Goal: Transaction & Acquisition: Purchase product/service

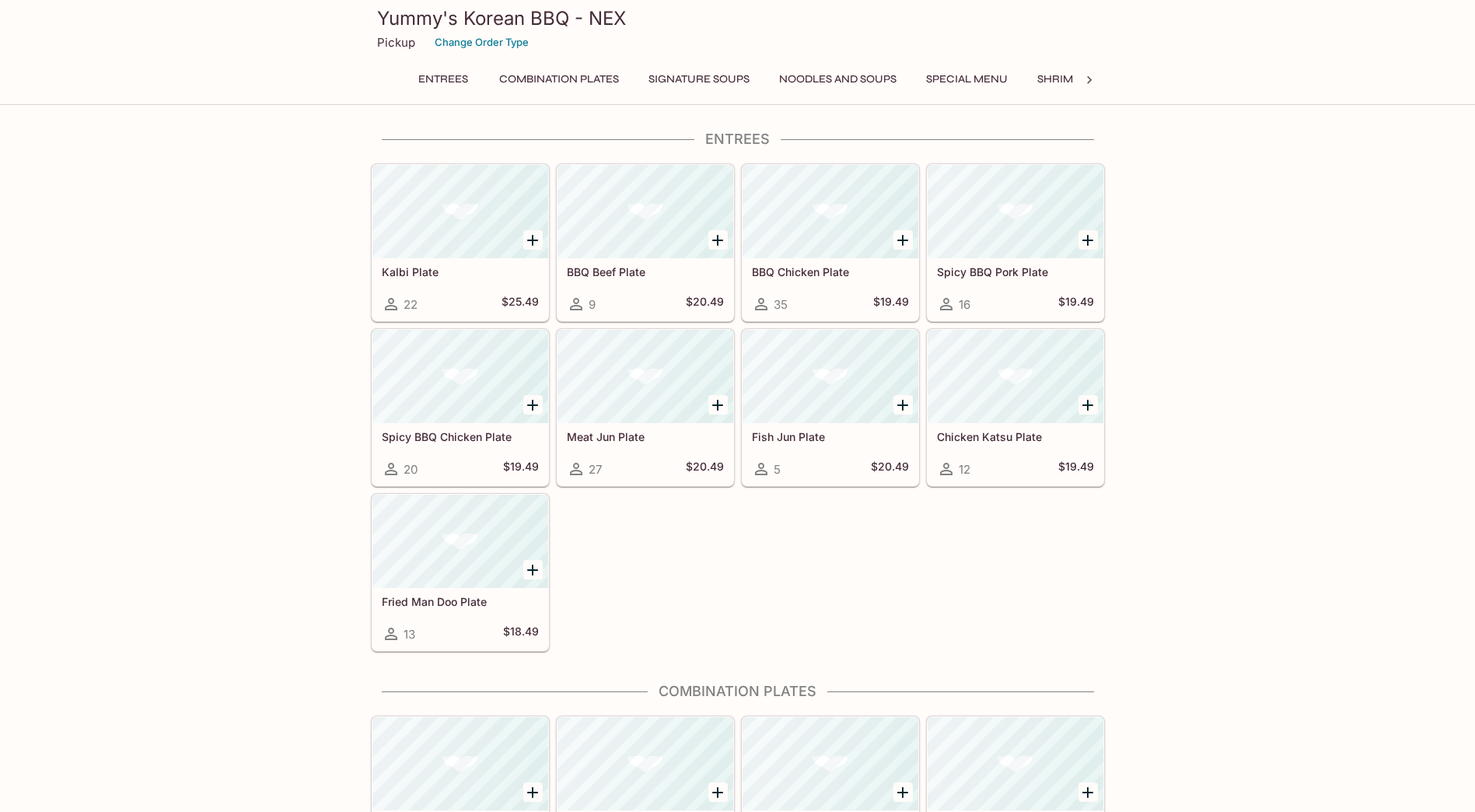
click at [674, 80] on button "Signature Soups" at bounding box center [698, 78] width 118 height 21
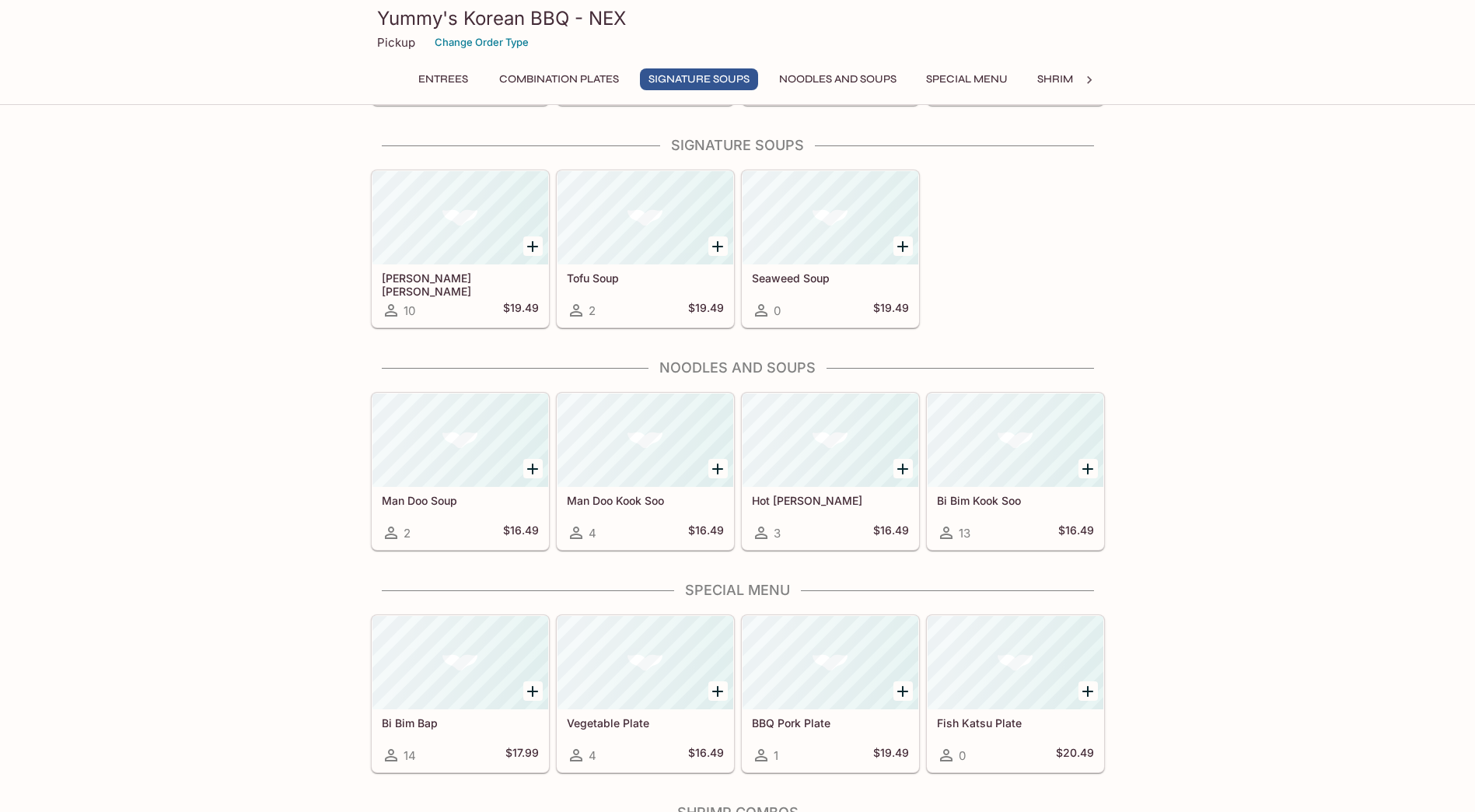
scroll to position [938, 0]
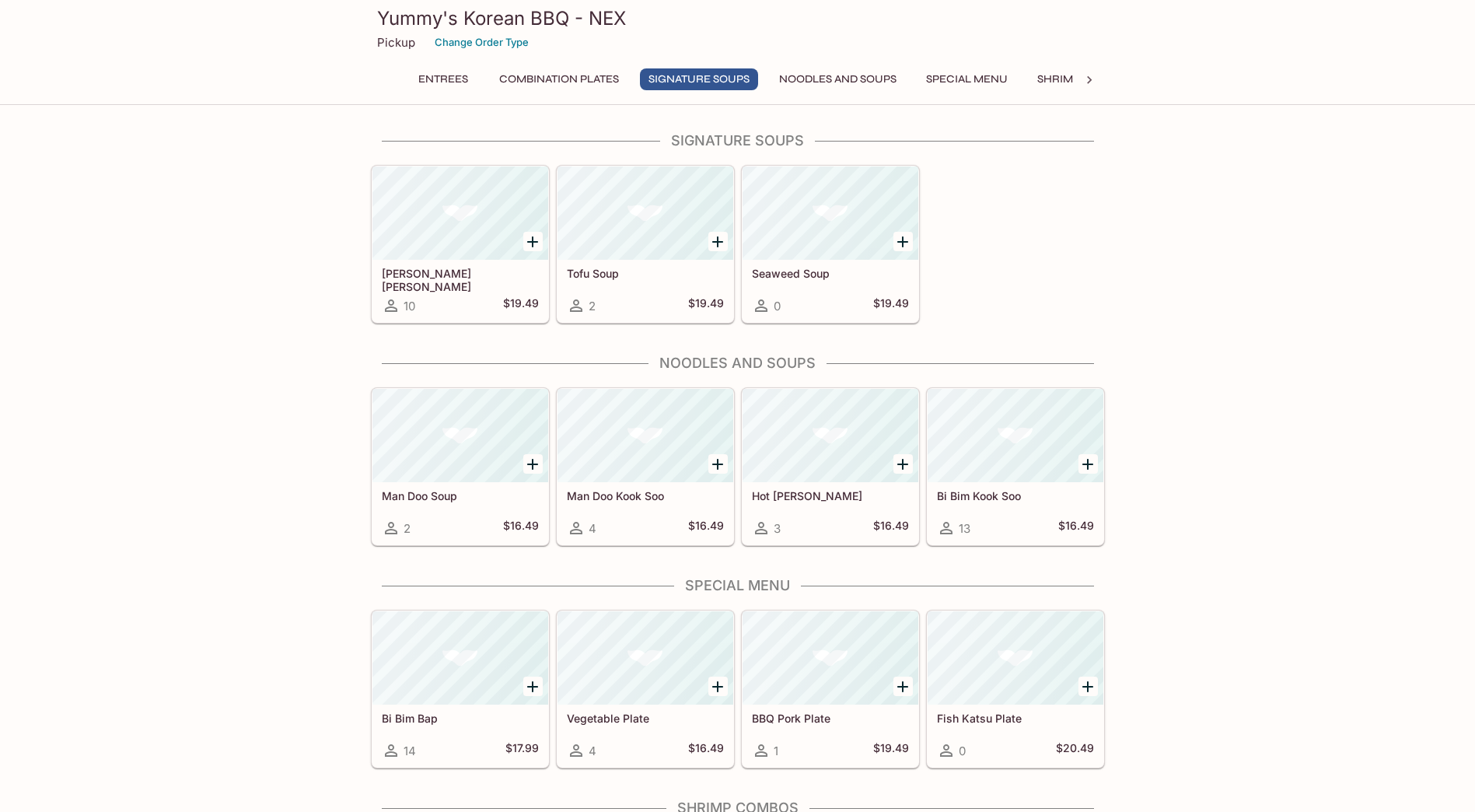
click at [437, 257] on div at bounding box center [460, 213] width 176 height 93
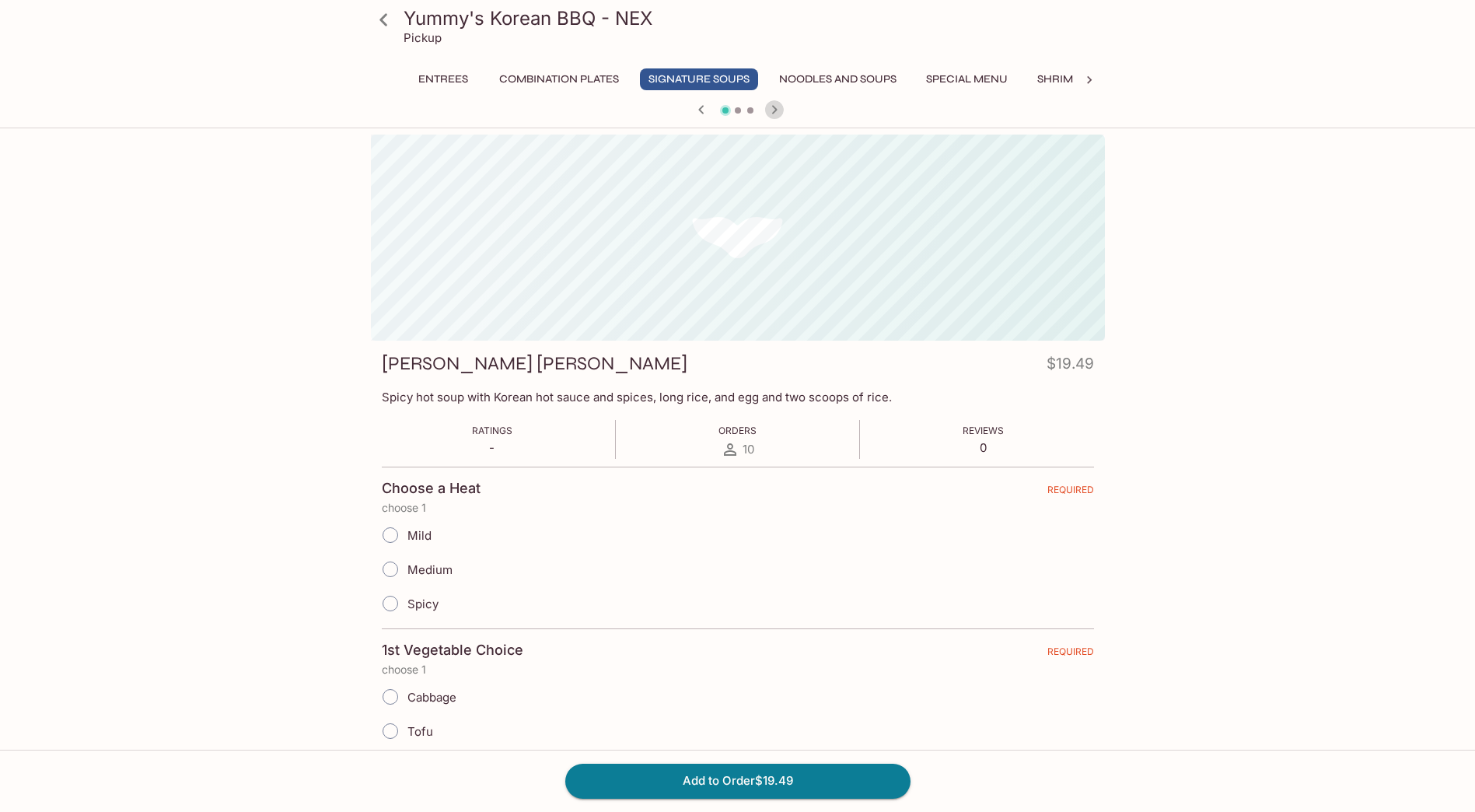
click at [777, 109] on icon "button" at bounding box center [775, 110] width 19 height 19
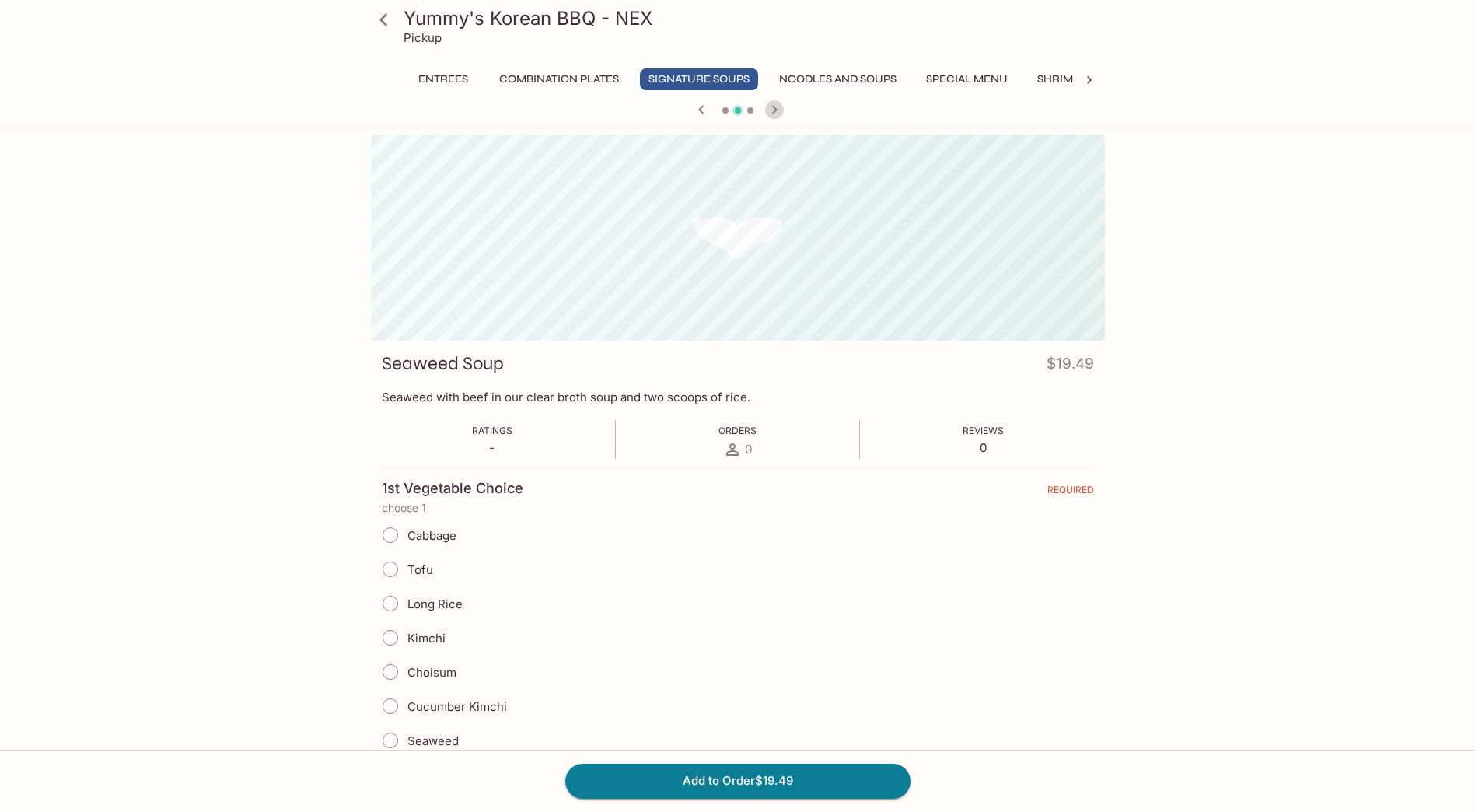
click at [777, 109] on icon "button" at bounding box center [775, 110] width 19 height 19
click at [696, 110] on icon "button" at bounding box center [701, 110] width 19 height 19
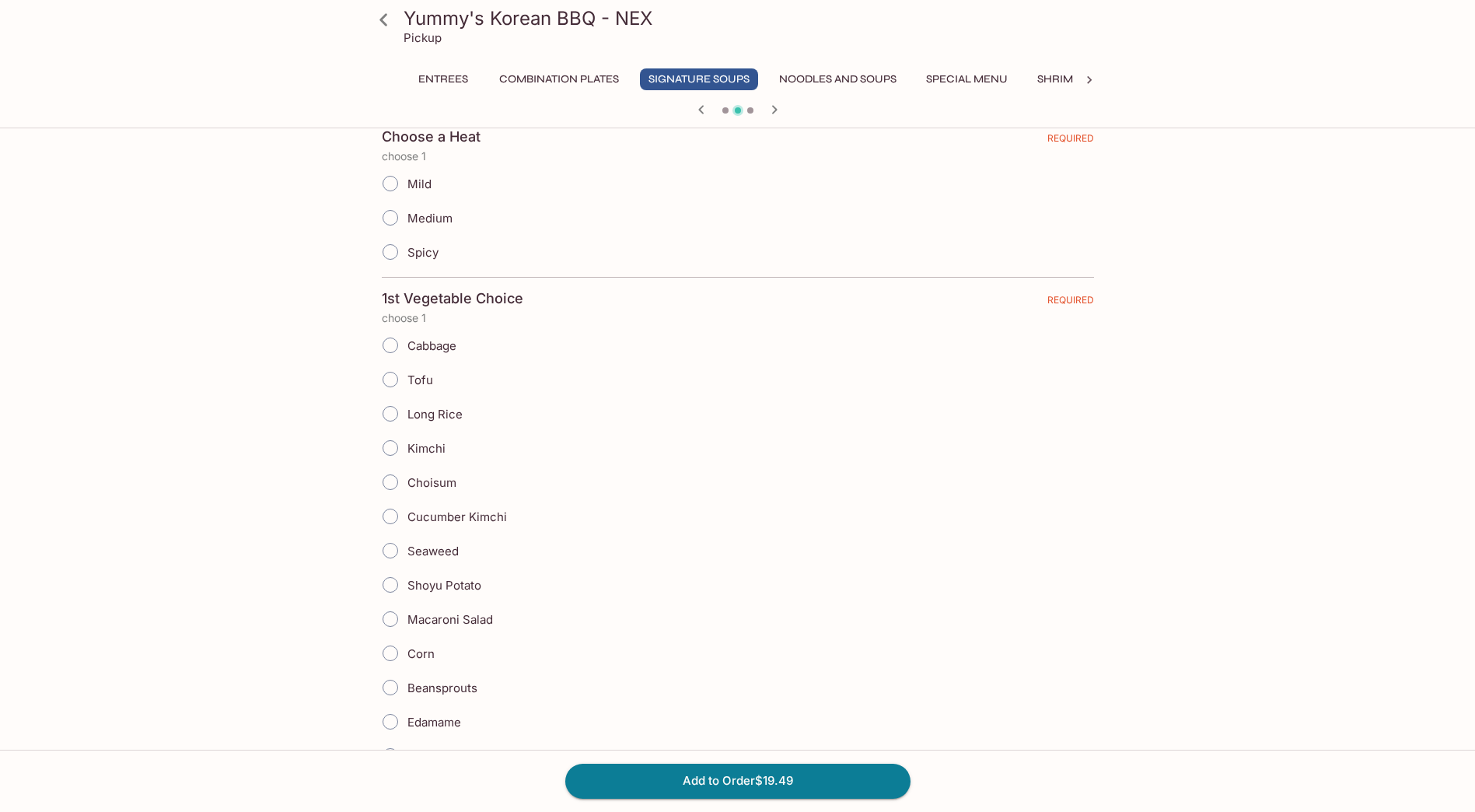
scroll to position [388, 0]
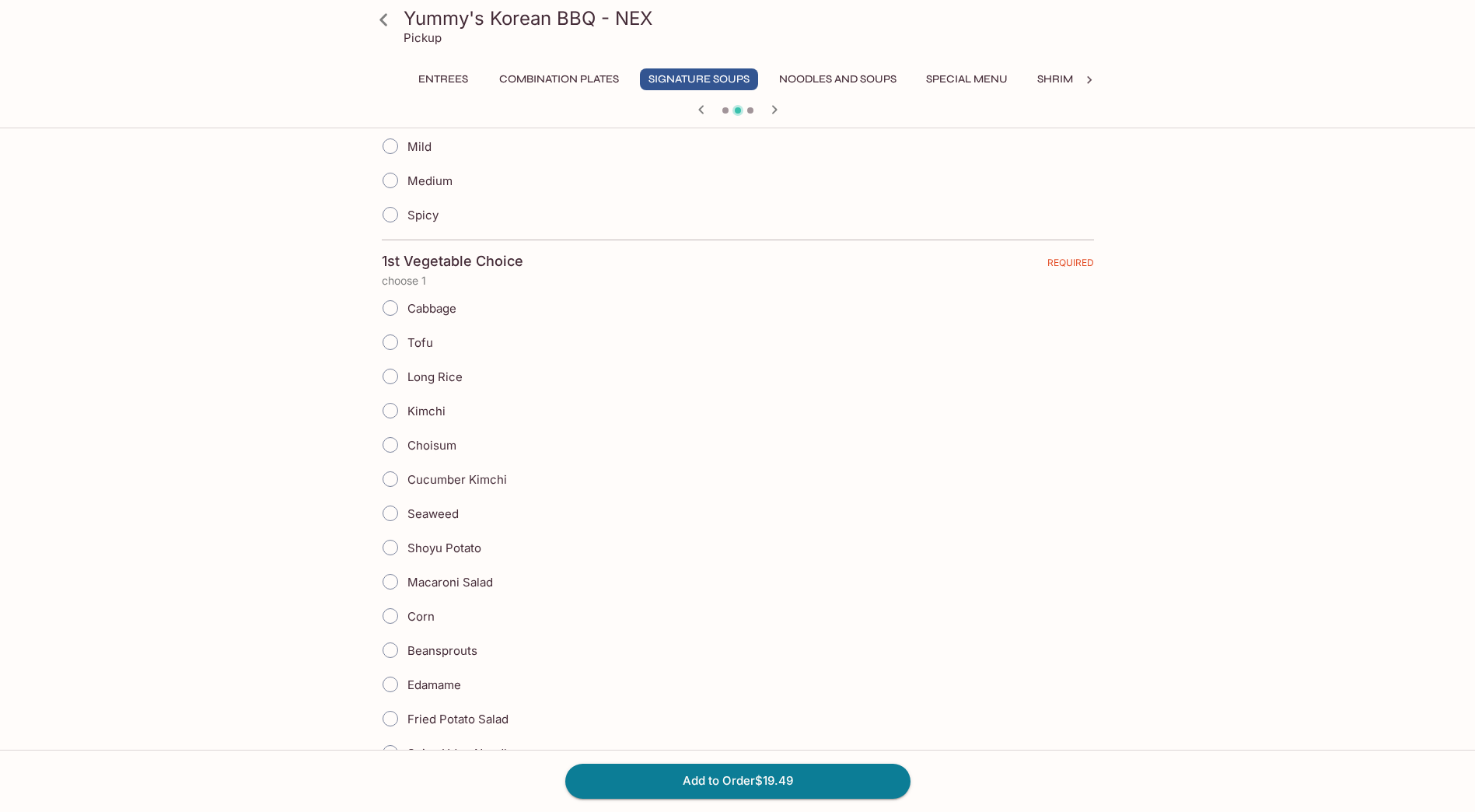
click at [426, 190] on label "Medium" at bounding box center [413, 180] width 79 height 34
click at [407, 190] on input "Medium" at bounding box center [390, 180] width 33 height 33
radio input "true"
click at [414, 345] on span "Tofu" at bounding box center [421, 343] width 26 height 15
click at [407, 345] on input "Tofu" at bounding box center [390, 342] width 33 height 33
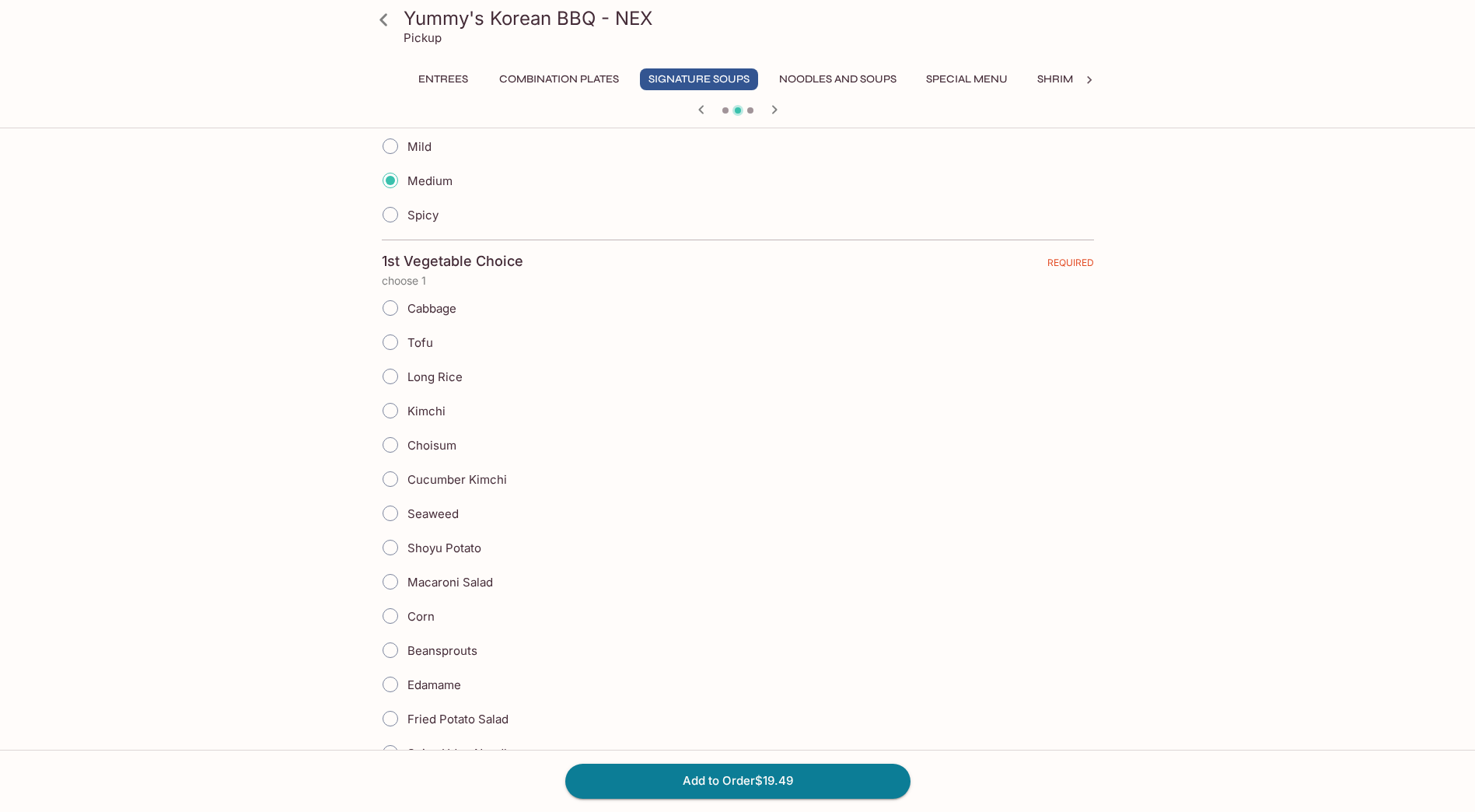
radio input "true"
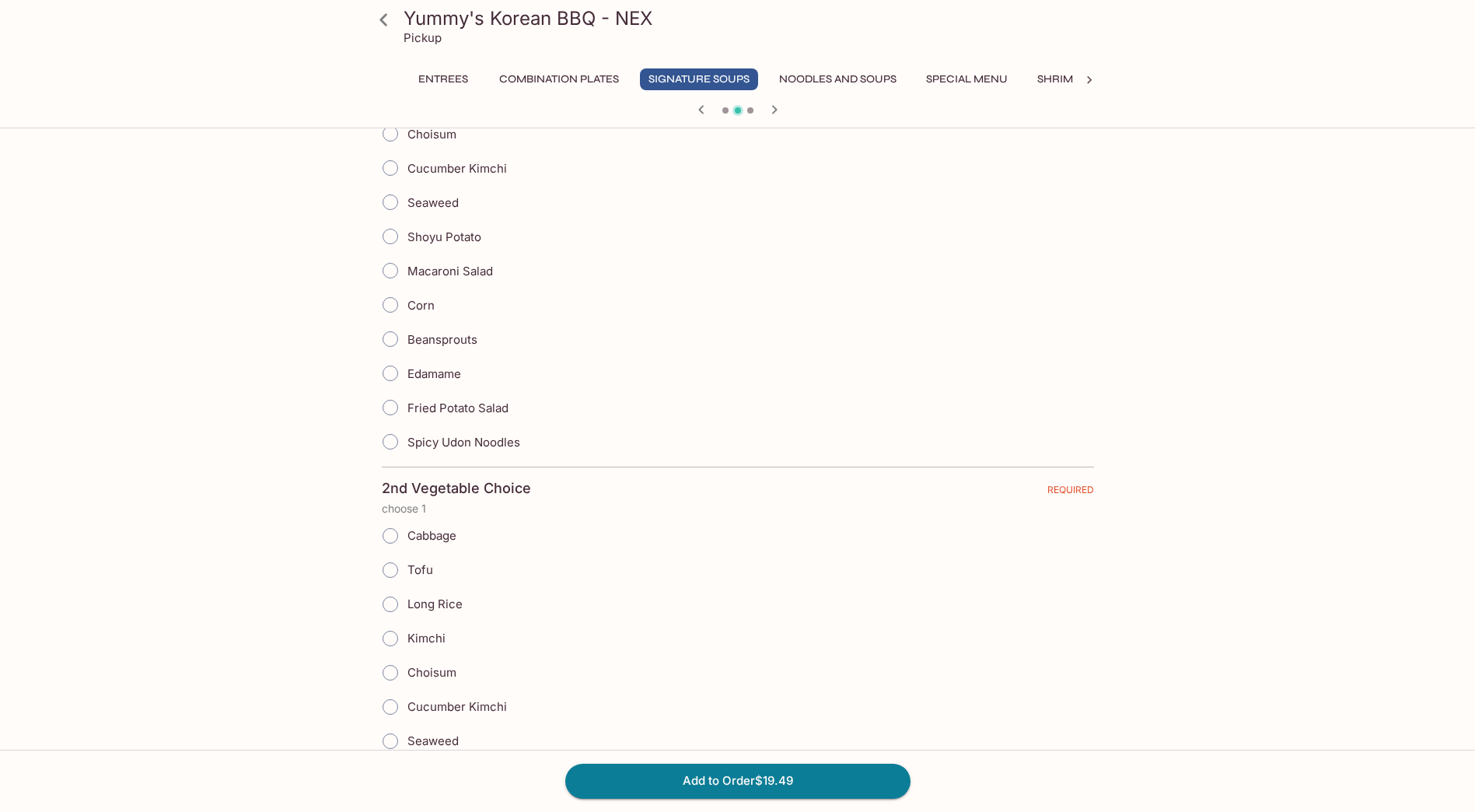
scroll to position [933, 0]
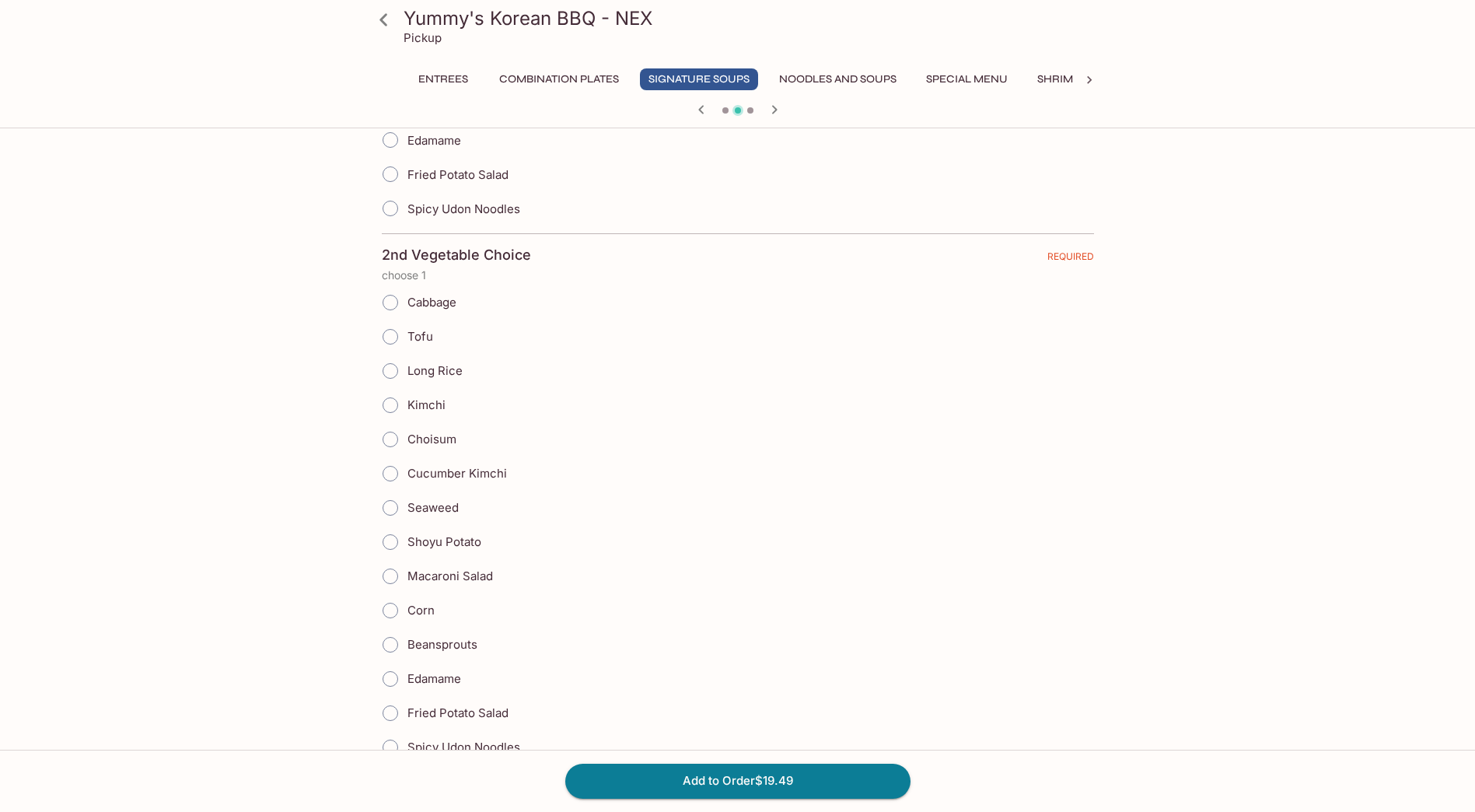
click at [431, 304] on span "Cabbage" at bounding box center [432, 302] width 49 height 15
click at [407, 304] on input "Cabbage" at bounding box center [390, 302] width 33 height 33
radio input "true"
click at [431, 341] on span "Tofu" at bounding box center [421, 336] width 26 height 15
click at [407, 341] on input "Tofu" at bounding box center [390, 336] width 33 height 33
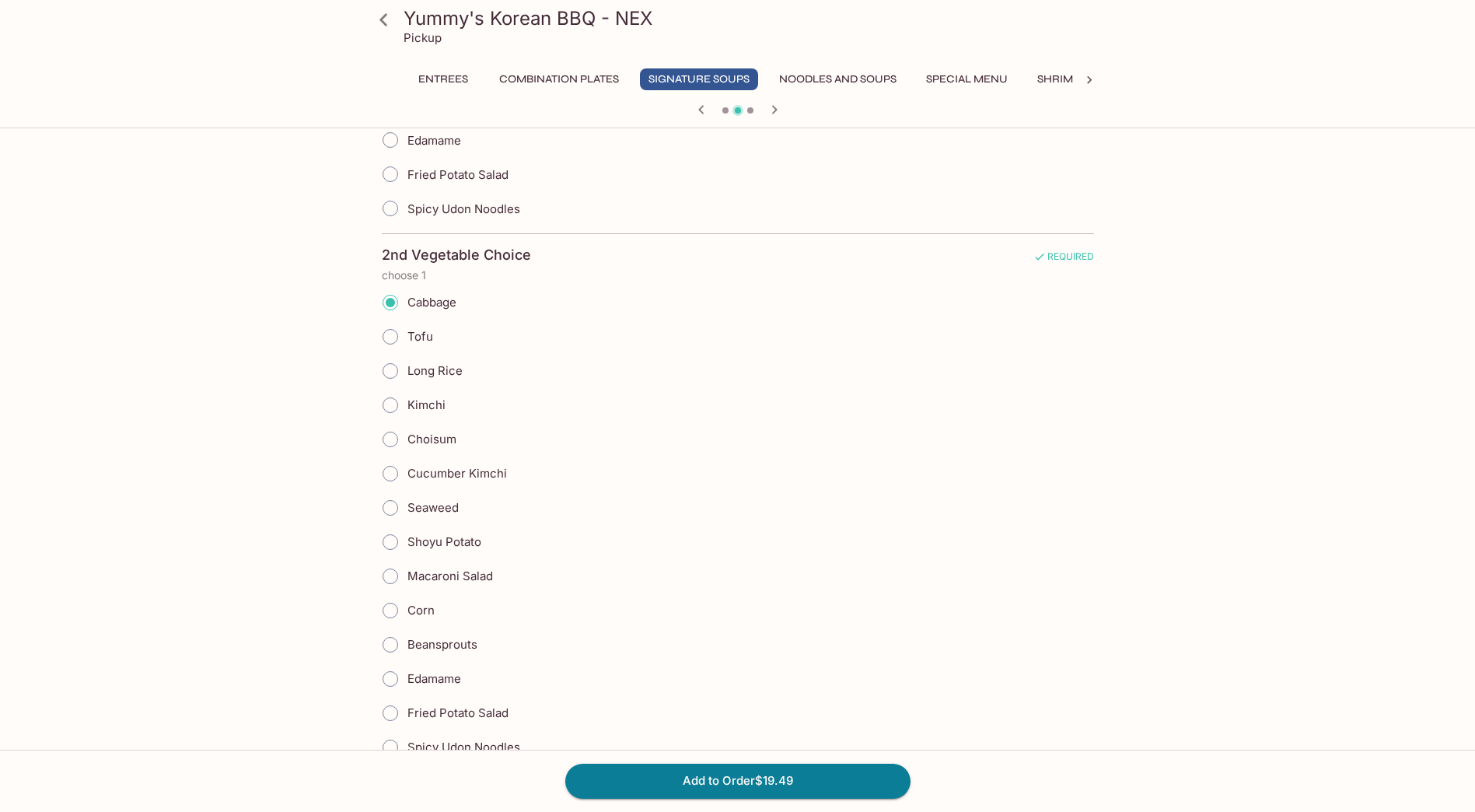
radio input "true"
click at [436, 404] on span "Kimchi" at bounding box center [426, 405] width 38 height 15
click at [407, 404] on input "Kimchi" at bounding box center [390, 404] width 33 height 33
radio input "true"
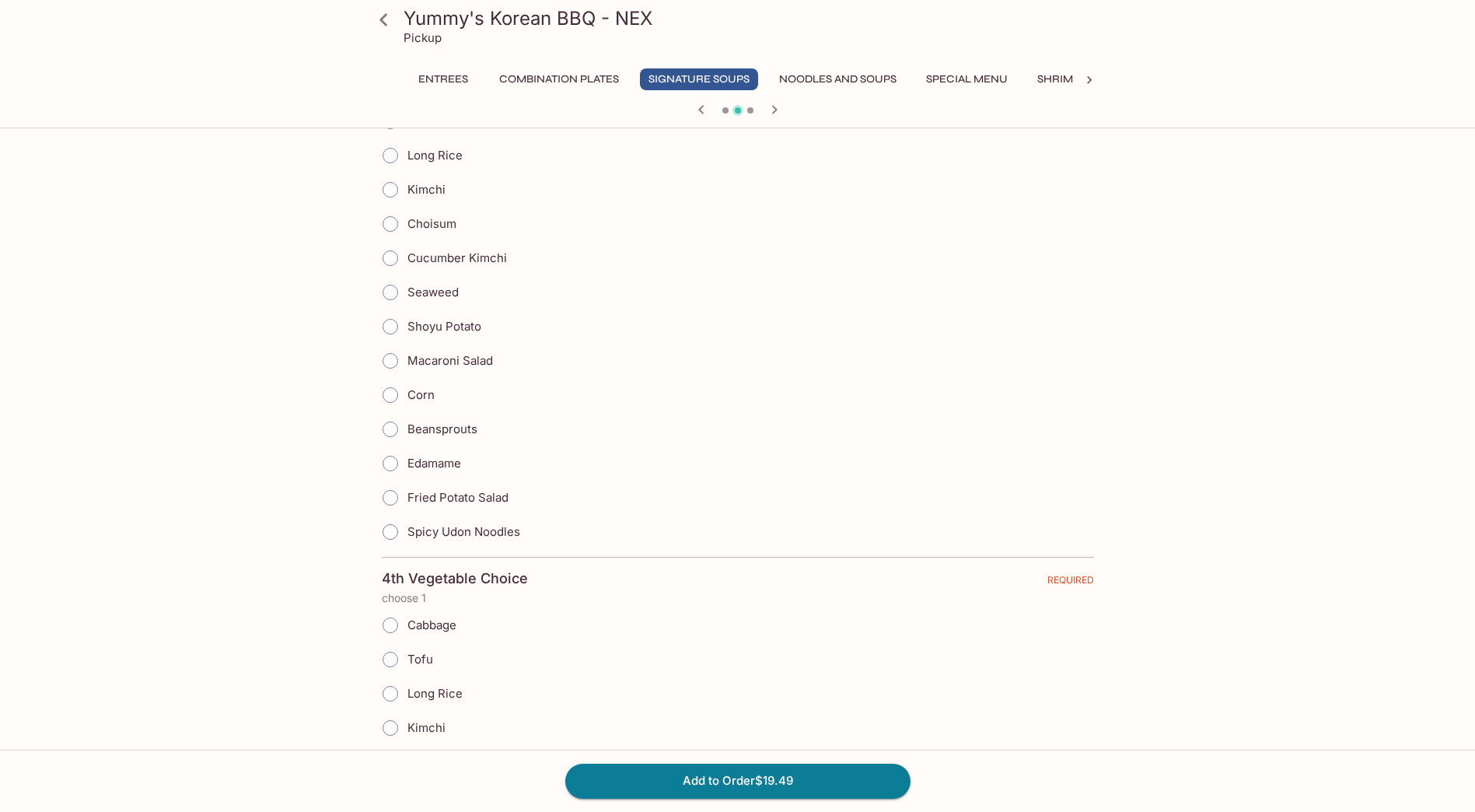
scroll to position [1711, 0]
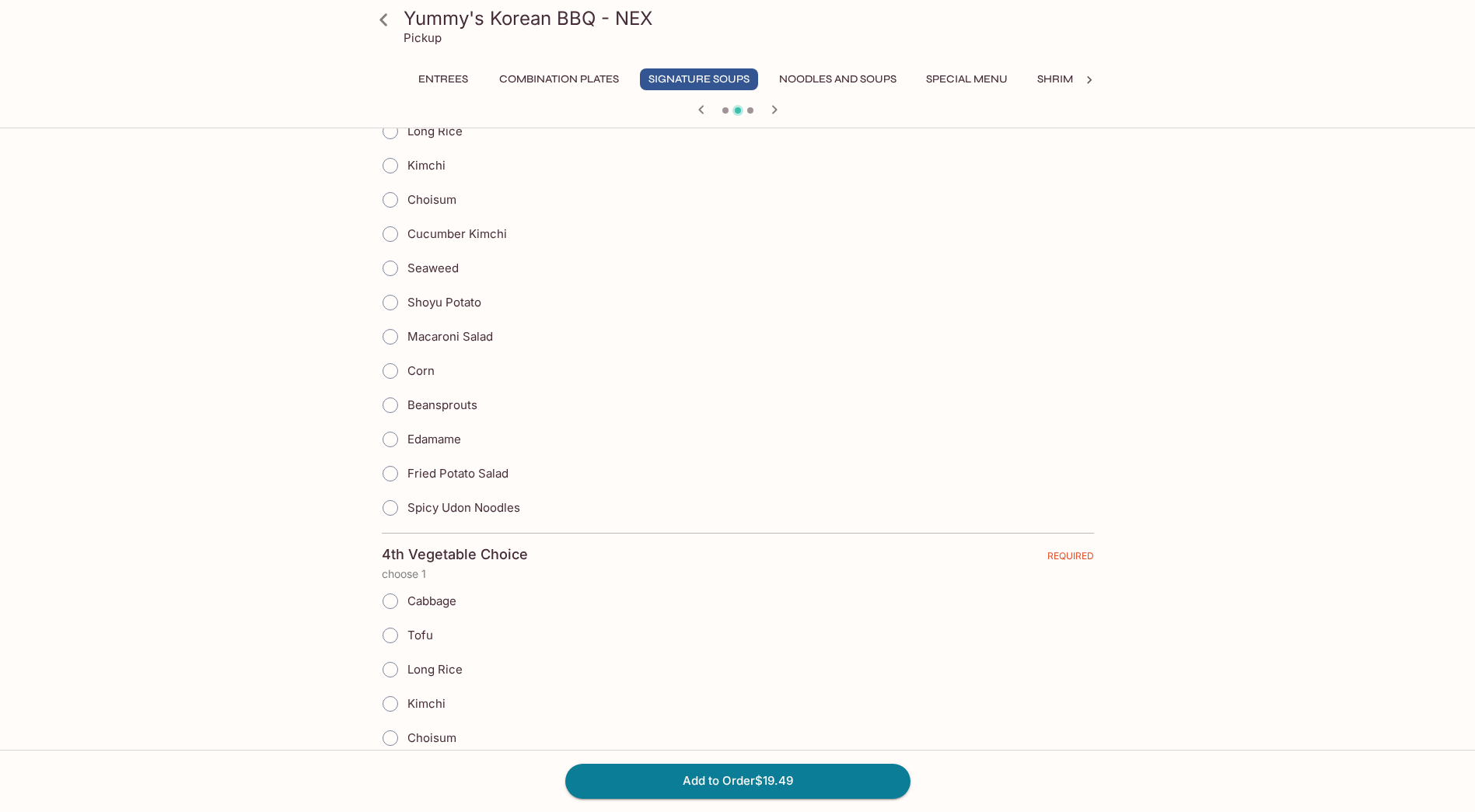
click at [440, 303] on span "Shoyu Potato" at bounding box center [444, 302] width 74 height 15
click at [407, 303] on input "Shoyu Potato" at bounding box center [390, 302] width 33 height 33
radio input "true"
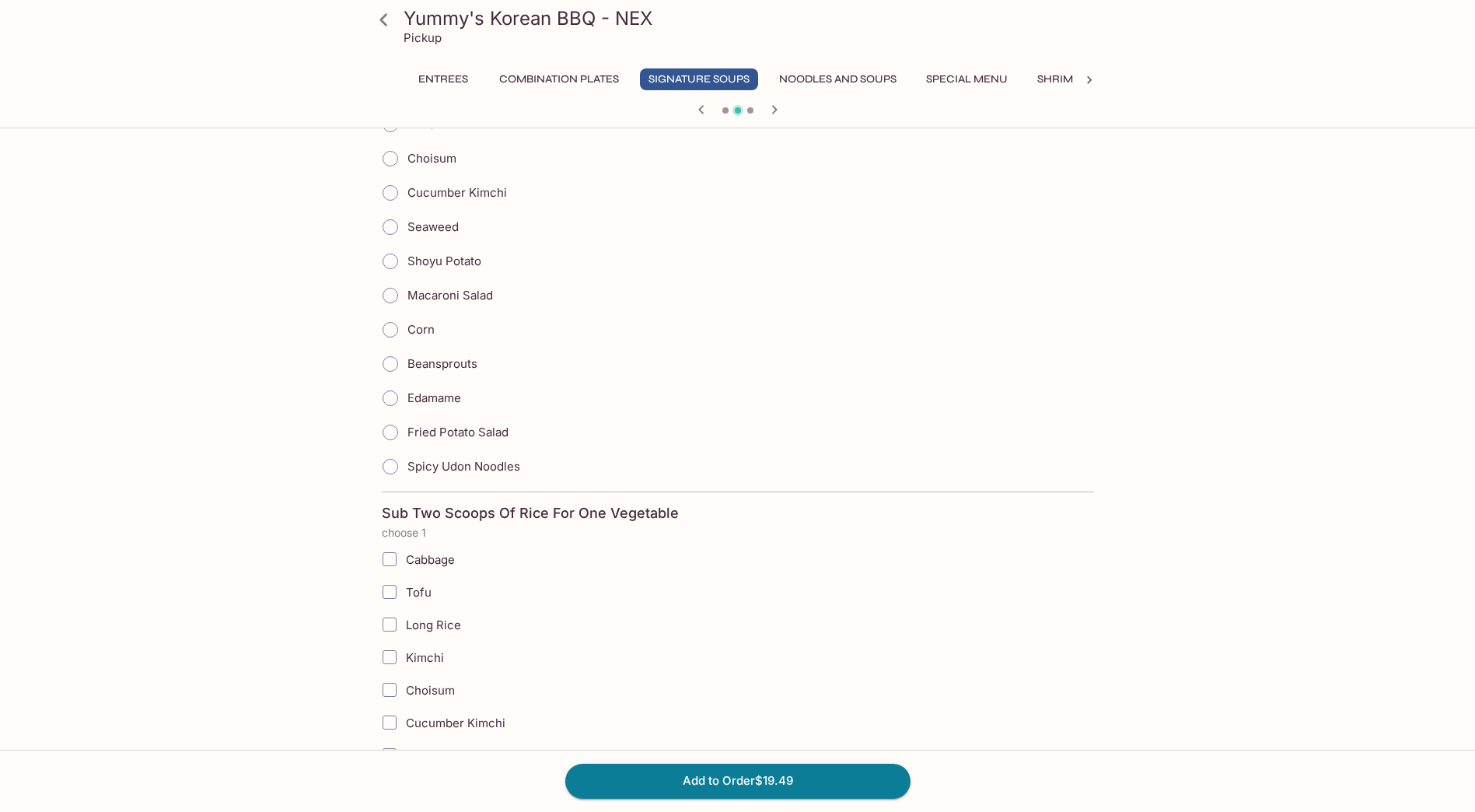
scroll to position [2254, 0]
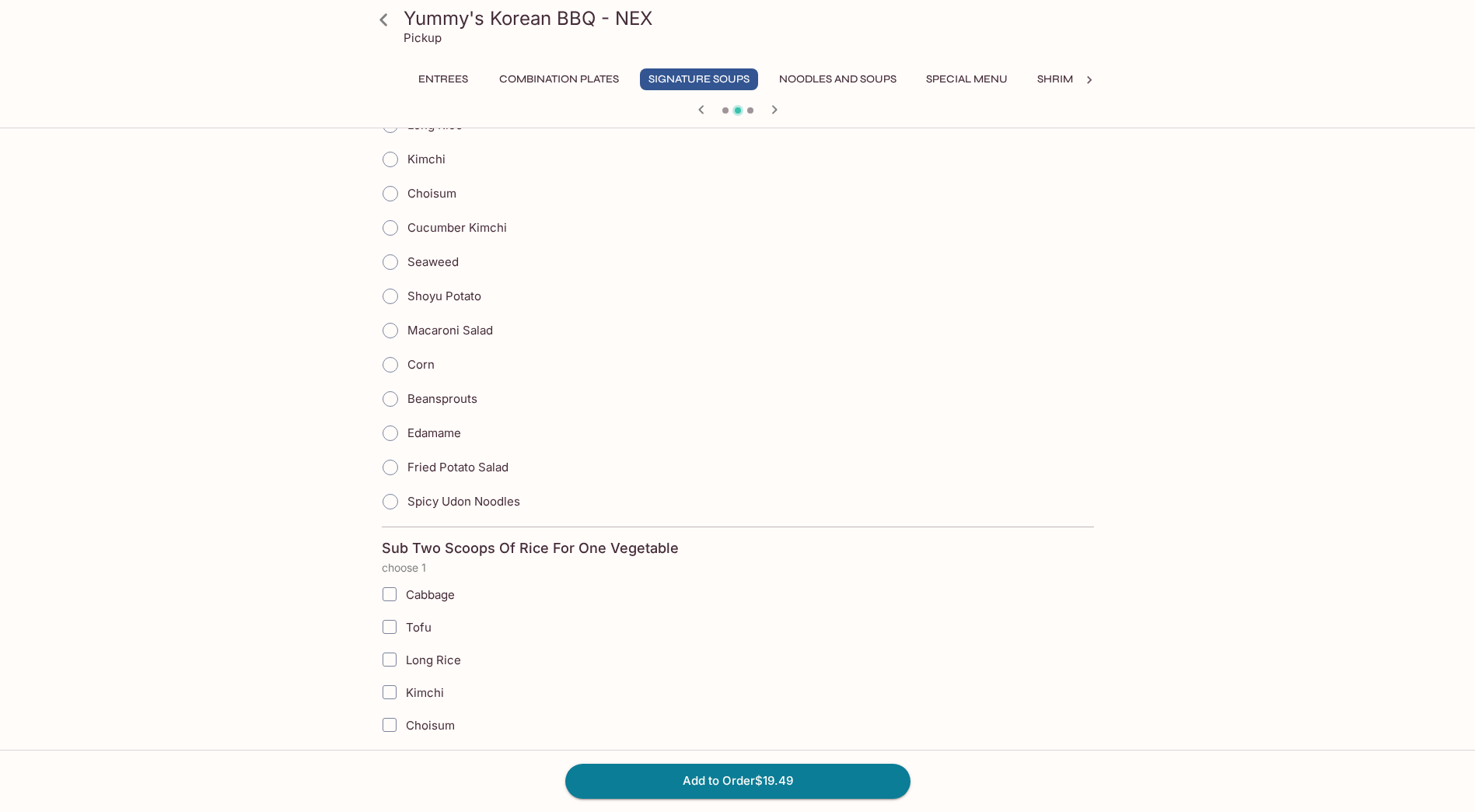
click at [444, 468] on span "Fried Potato Salad" at bounding box center [458, 467] width 101 height 15
click at [407, 468] on input "Fried Potato Salad" at bounding box center [390, 467] width 33 height 33
radio input "true"
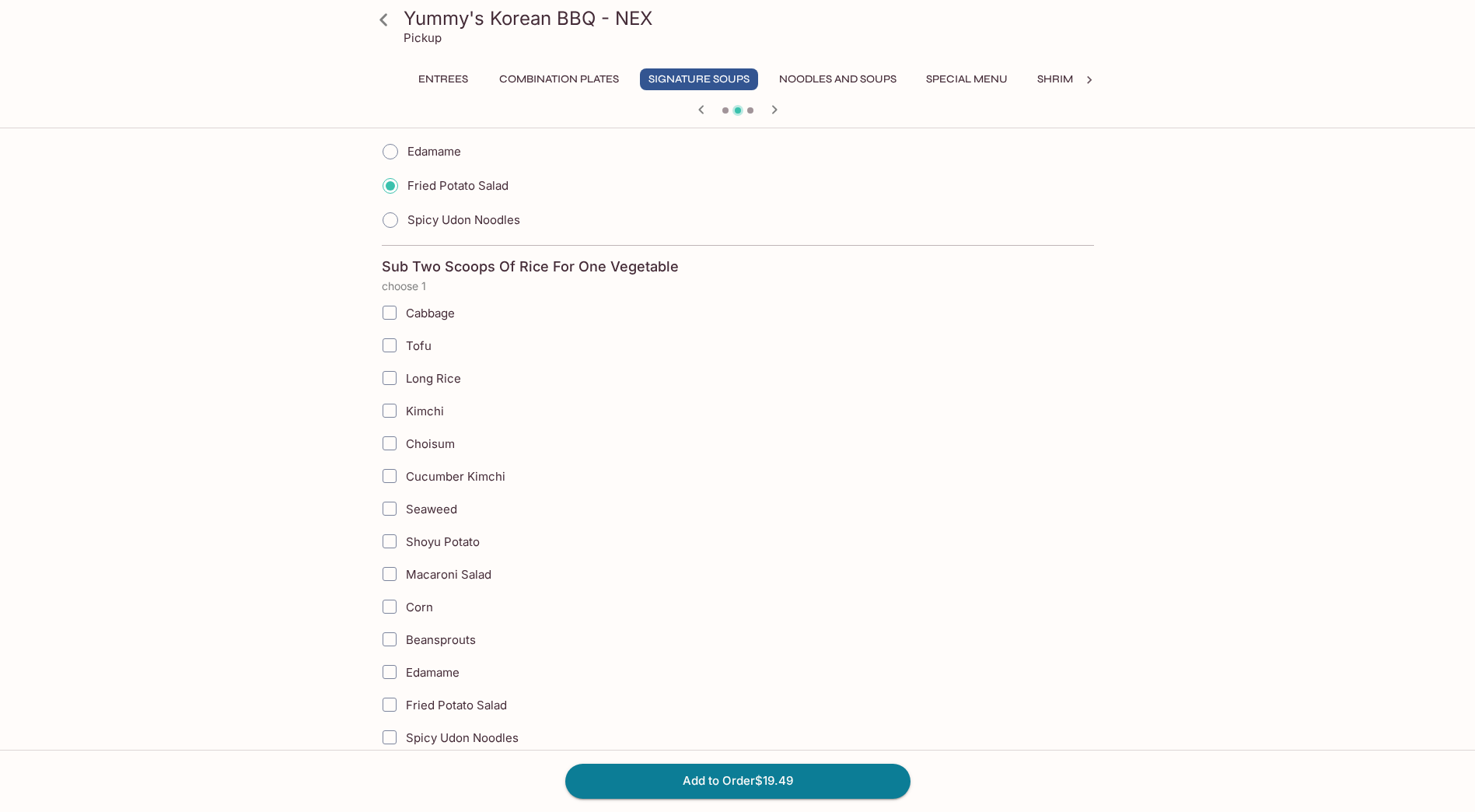
scroll to position [2899, 0]
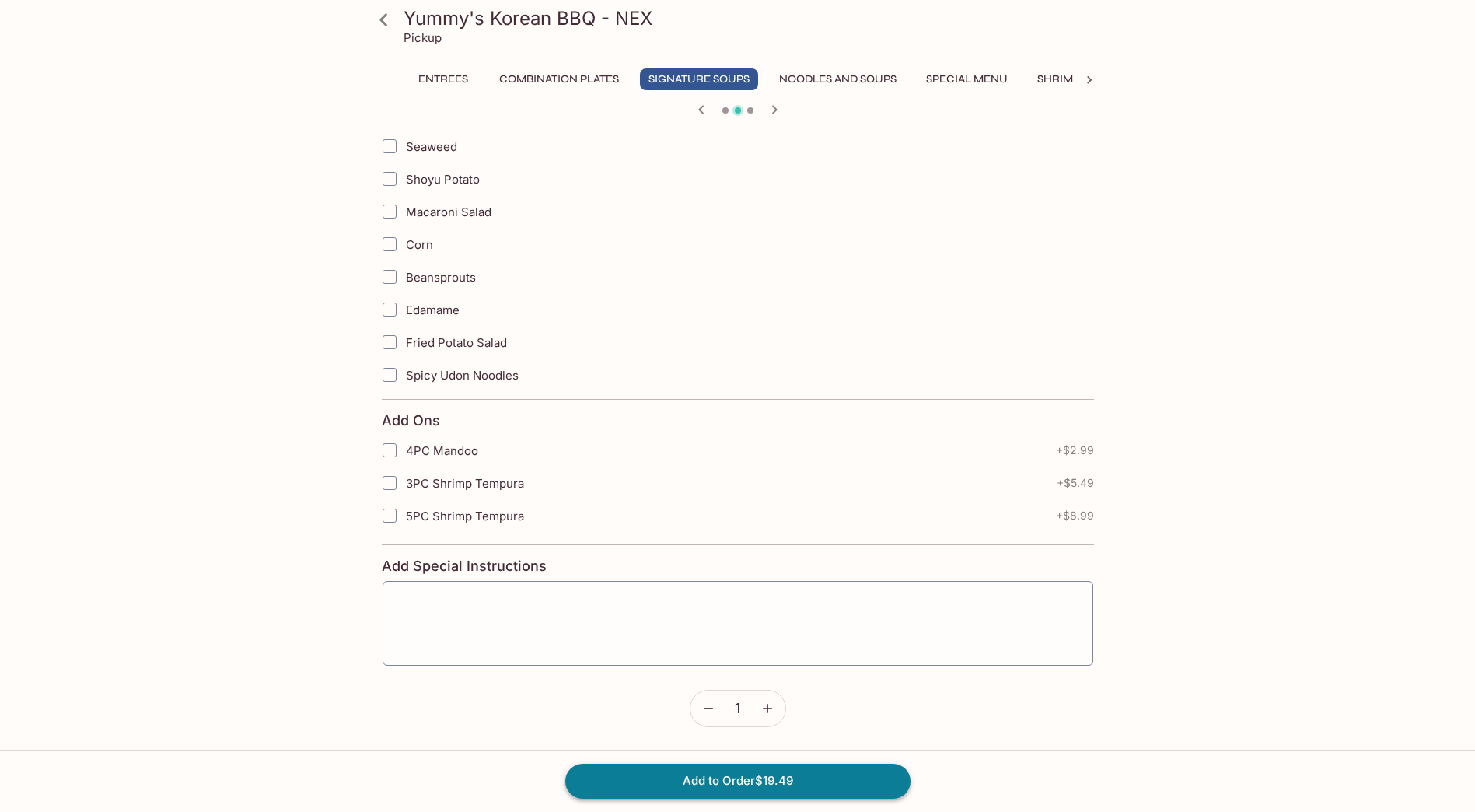
click at [815, 772] on button "Add to Order $19.49" at bounding box center [738, 780] width 345 height 34
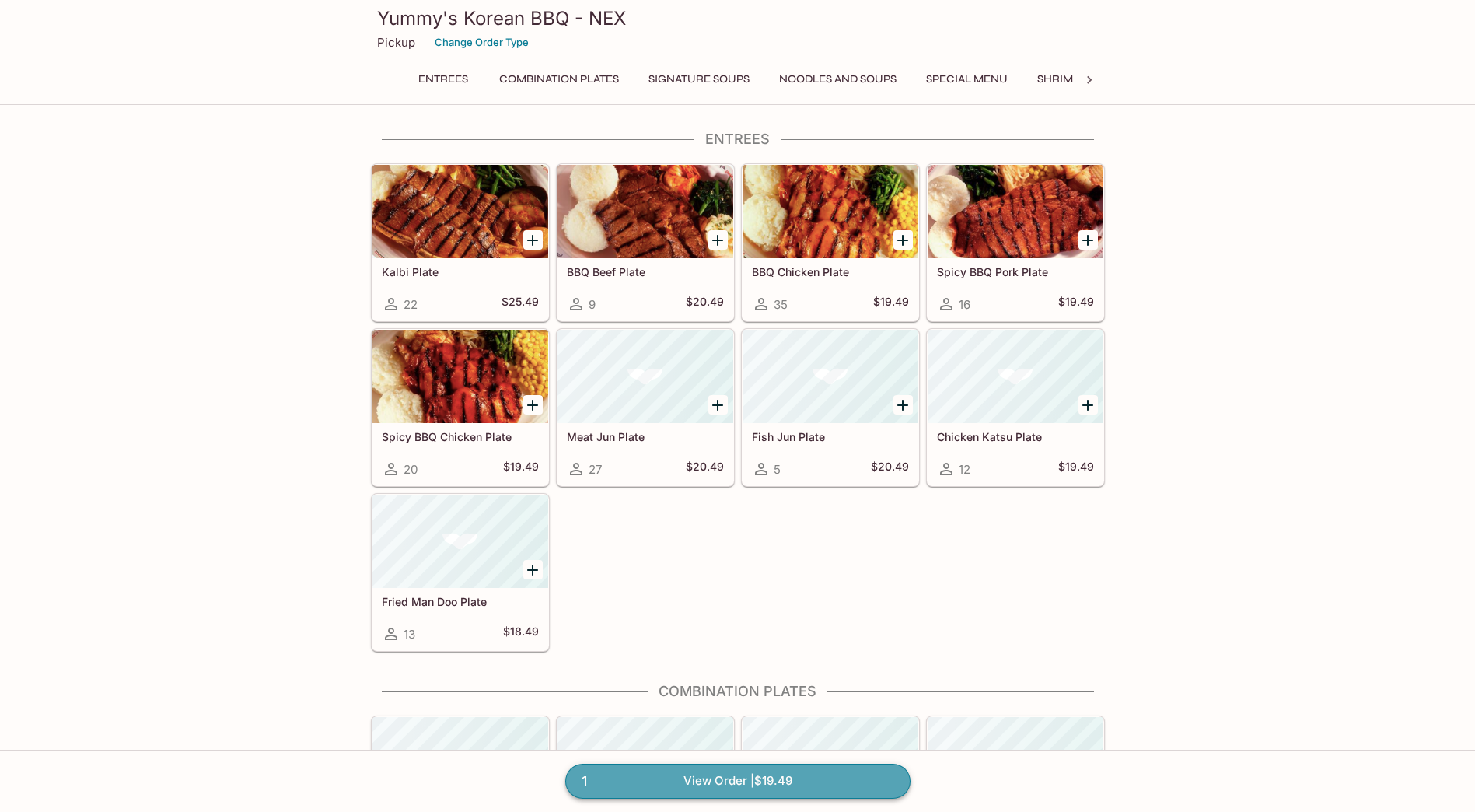
click at [795, 776] on link "1 View Order | $19.49" at bounding box center [738, 780] width 345 height 34
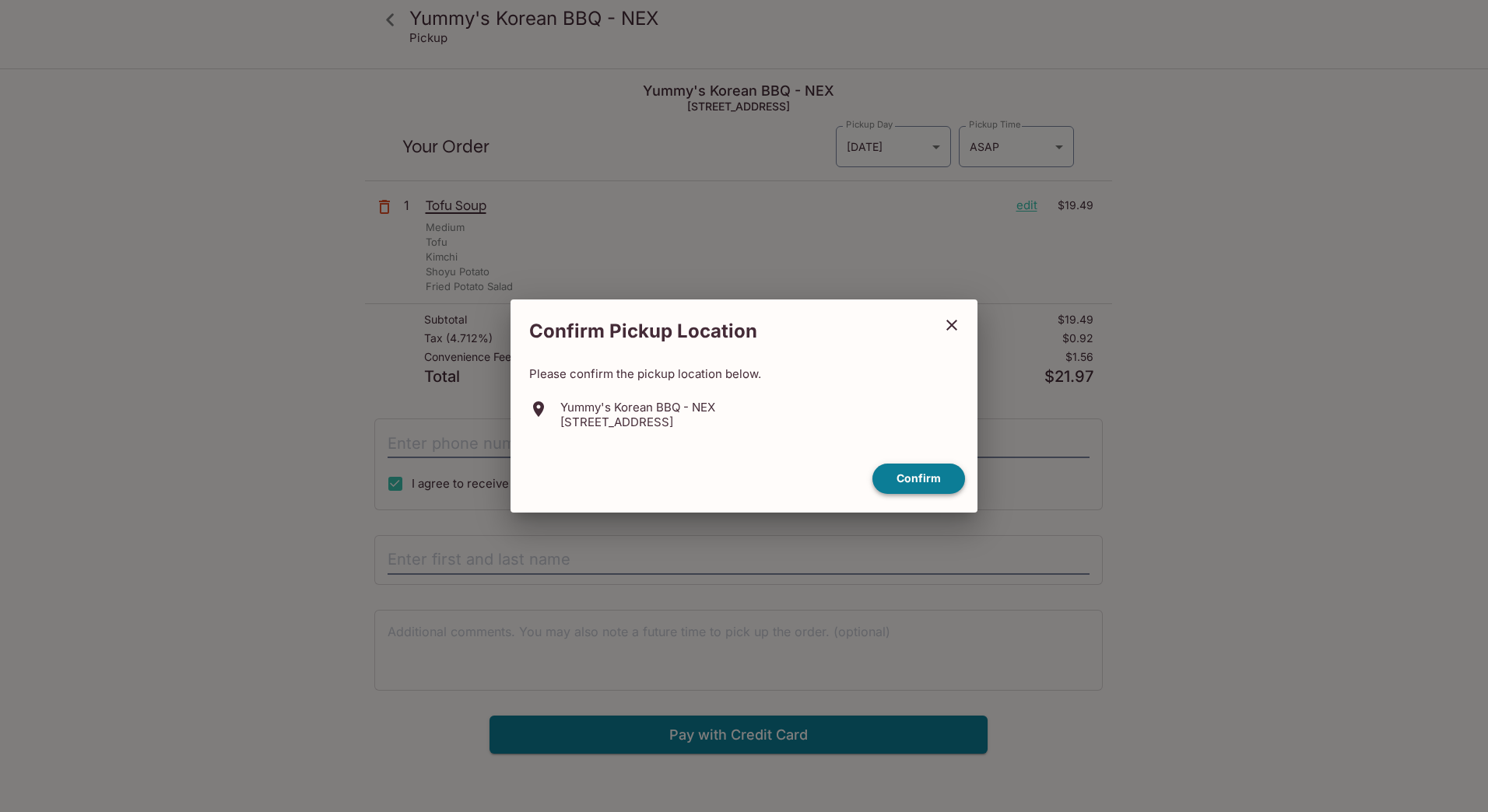
click at [919, 474] on button "Confirm" at bounding box center [918, 479] width 92 height 31
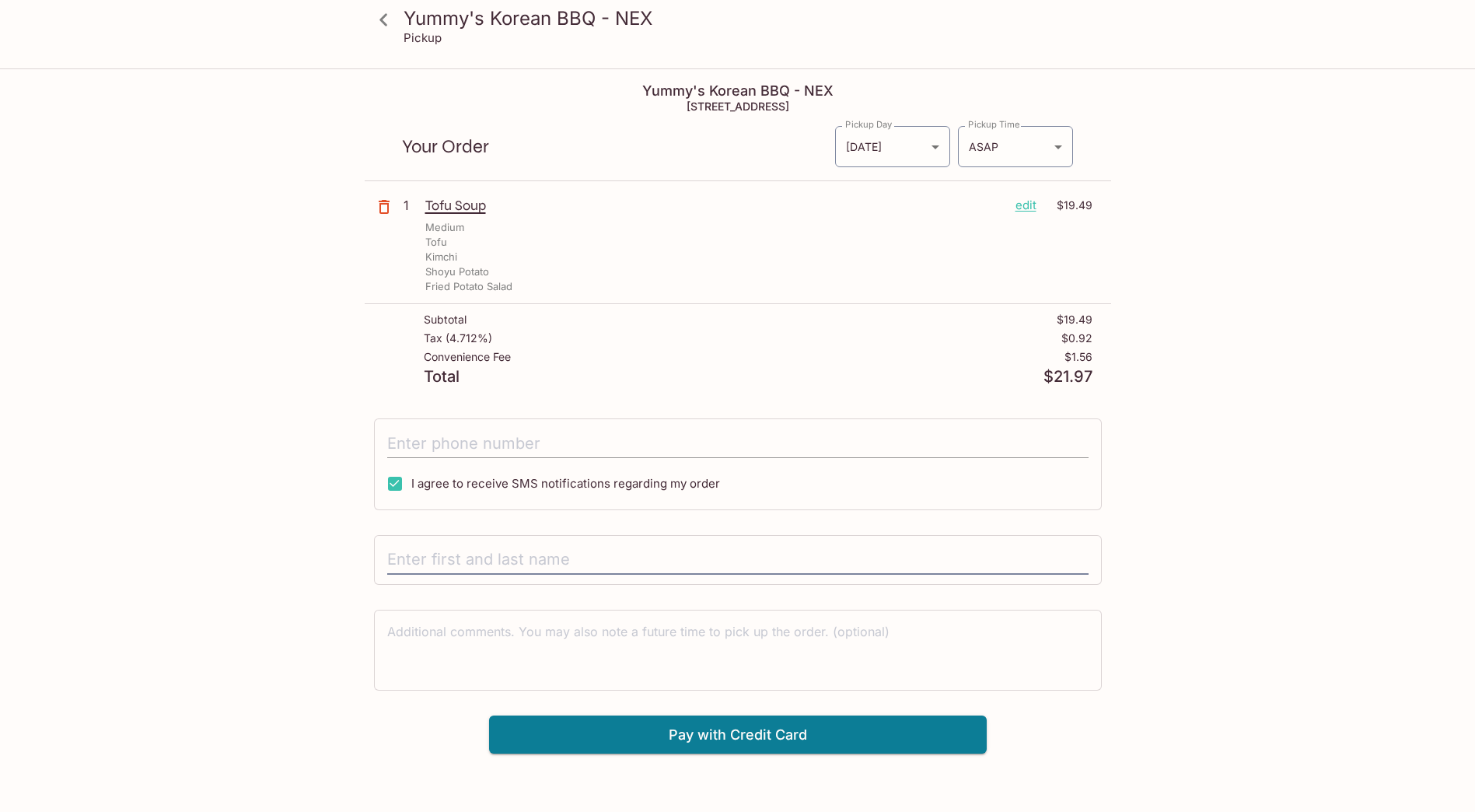
click at [568, 440] on input "tel" at bounding box center [738, 443] width 701 height 30
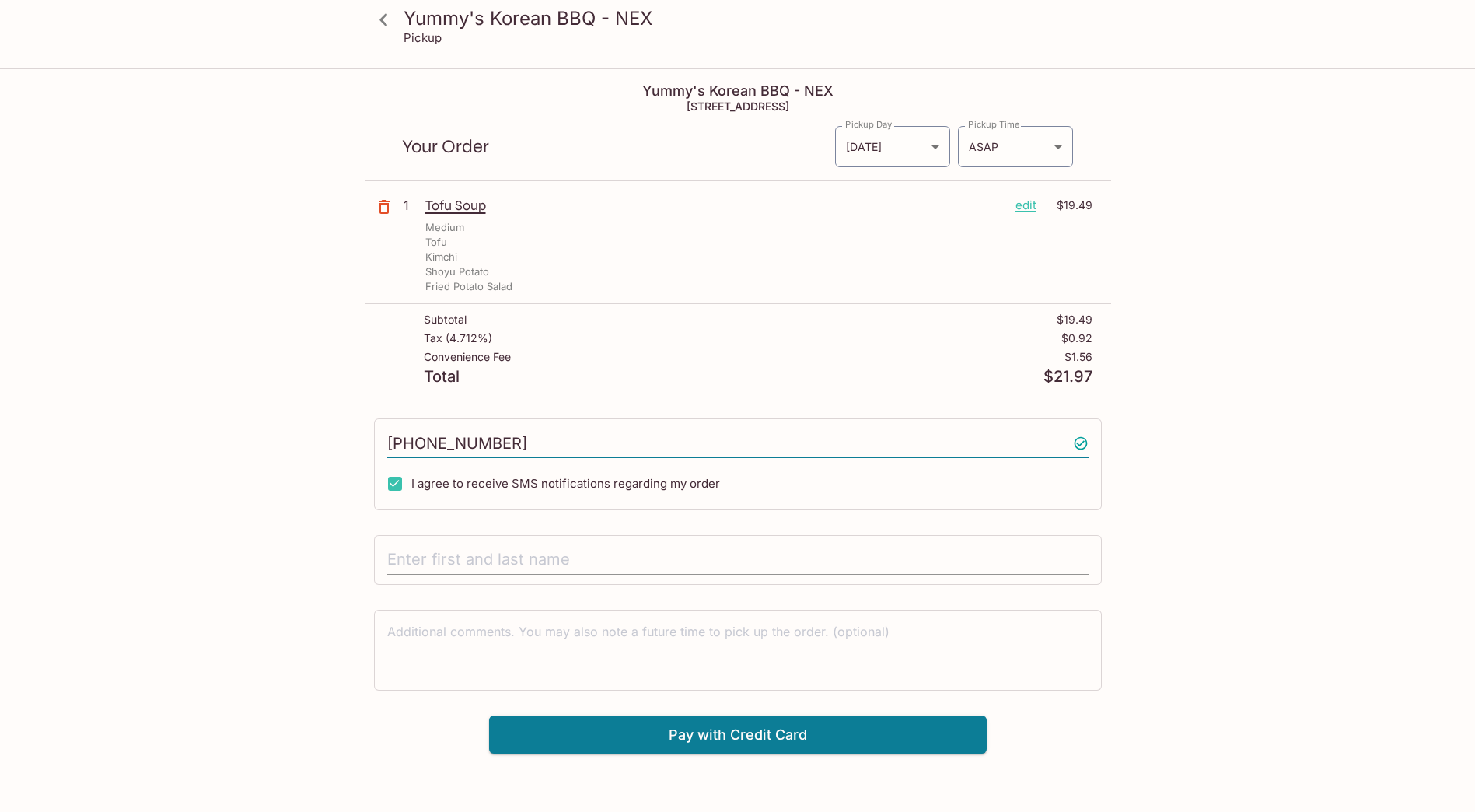
type input "[PHONE_NUMBER]"
click at [586, 558] on input "text" at bounding box center [738, 560] width 701 height 30
type input "[PERSON_NAME]"
click at [386, 21] on icon at bounding box center [383, 20] width 27 height 27
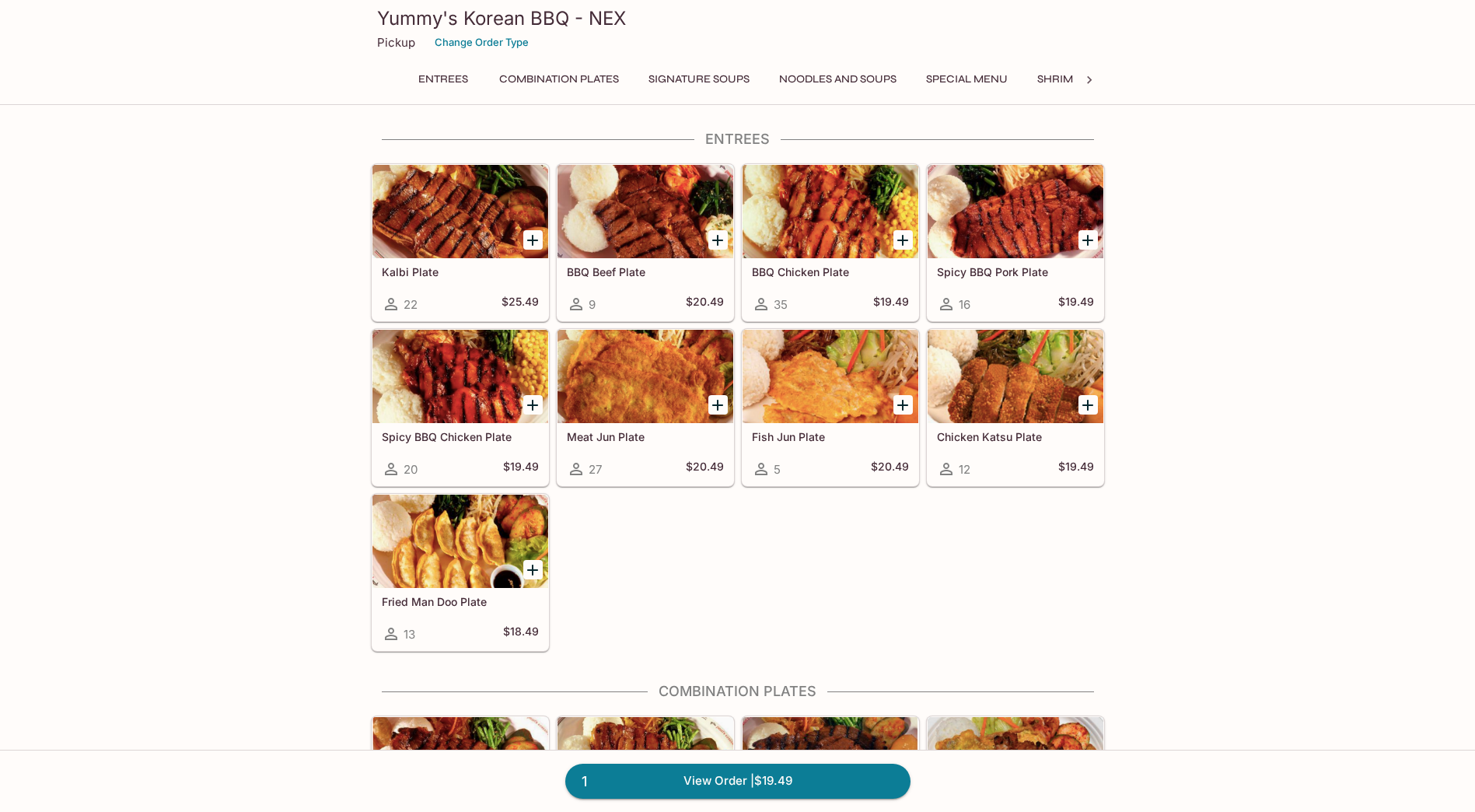
click at [1094, 82] on icon at bounding box center [1089, 80] width 16 height 16
click at [629, 84] on button "Side Orders" at bounding box center [625, 78] width 88 height 21
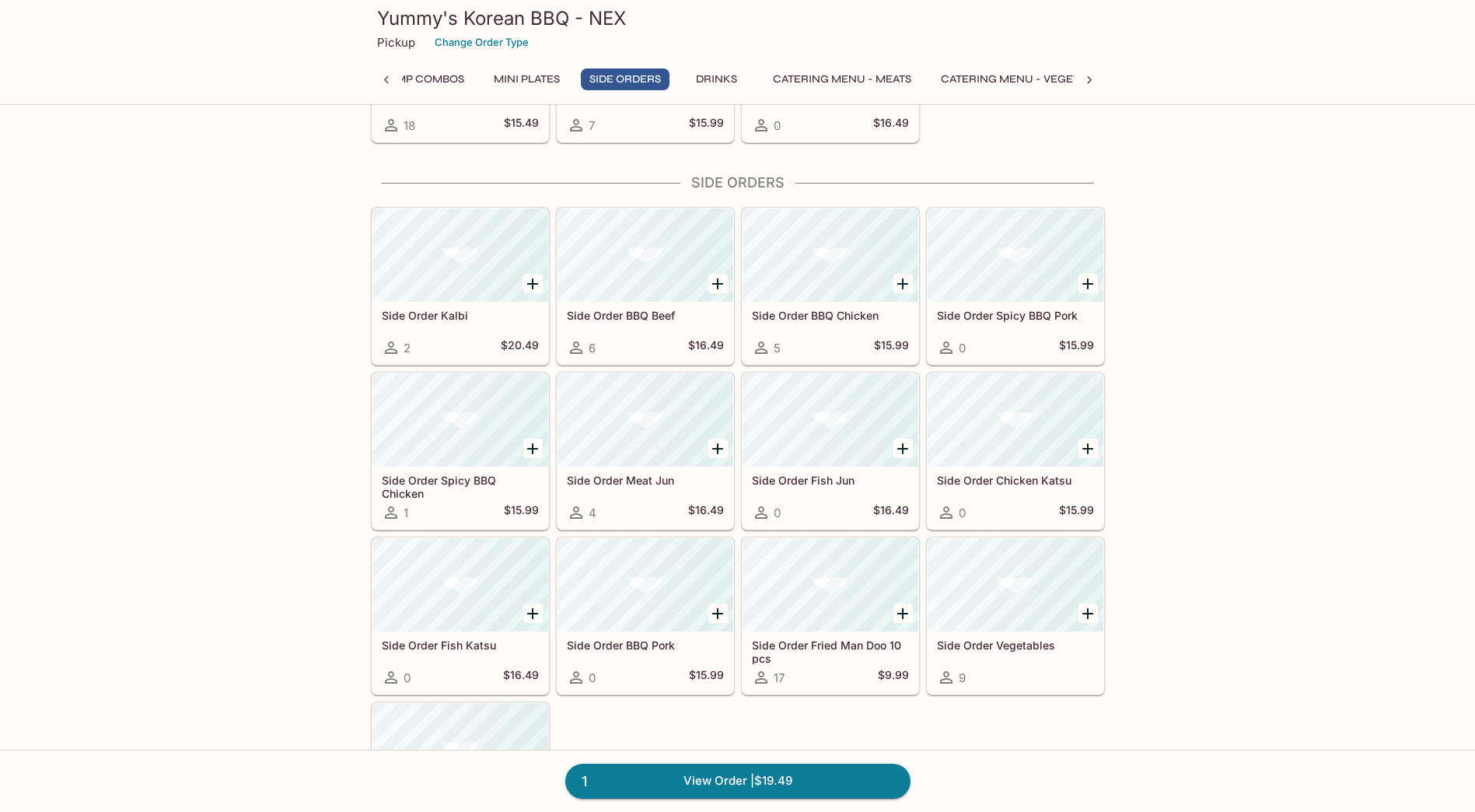
scroll to position [2379, 0]
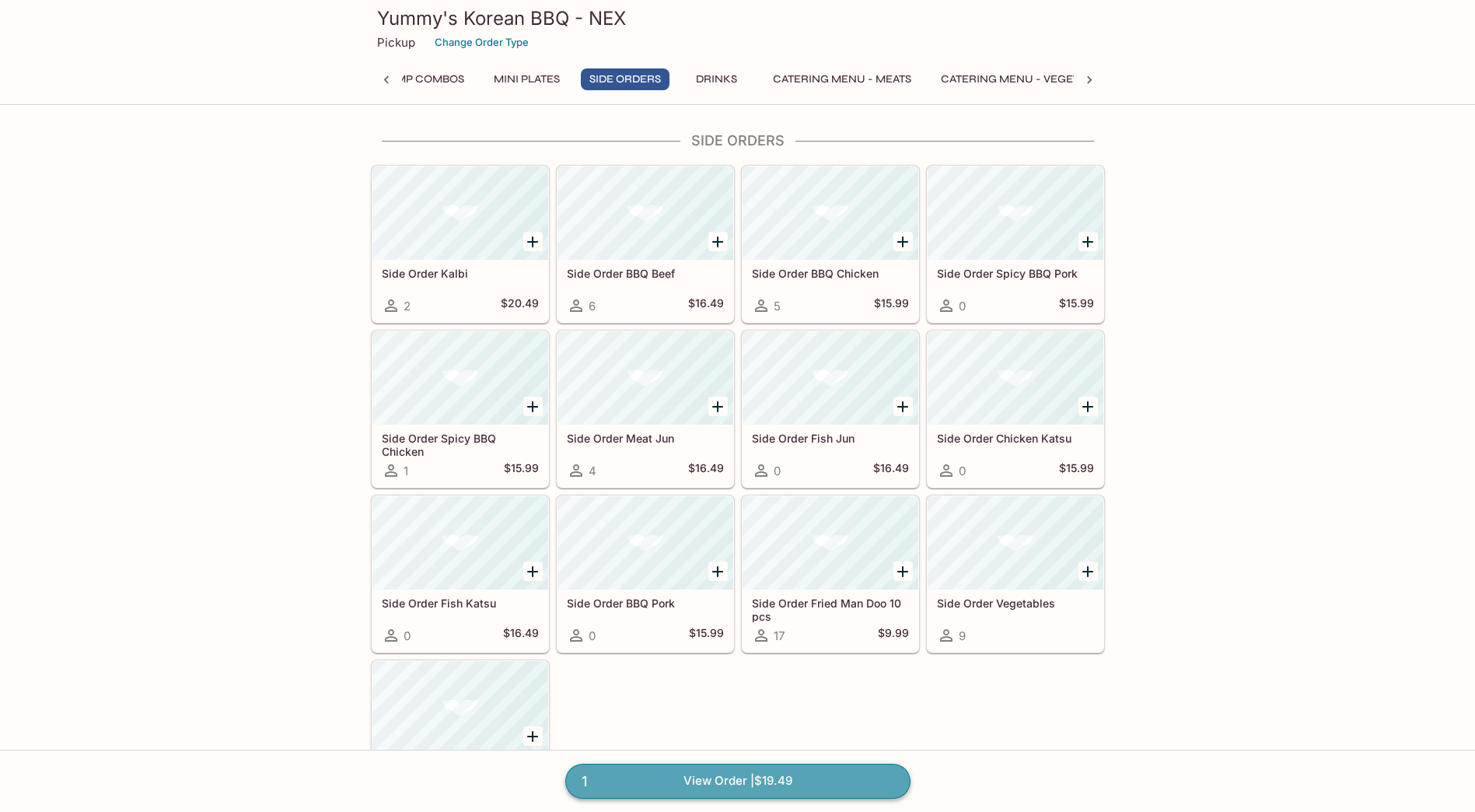
click at [740, 765] on link "1 View Order | $19.49" at bounding box center [738, 780] width 345 height 34
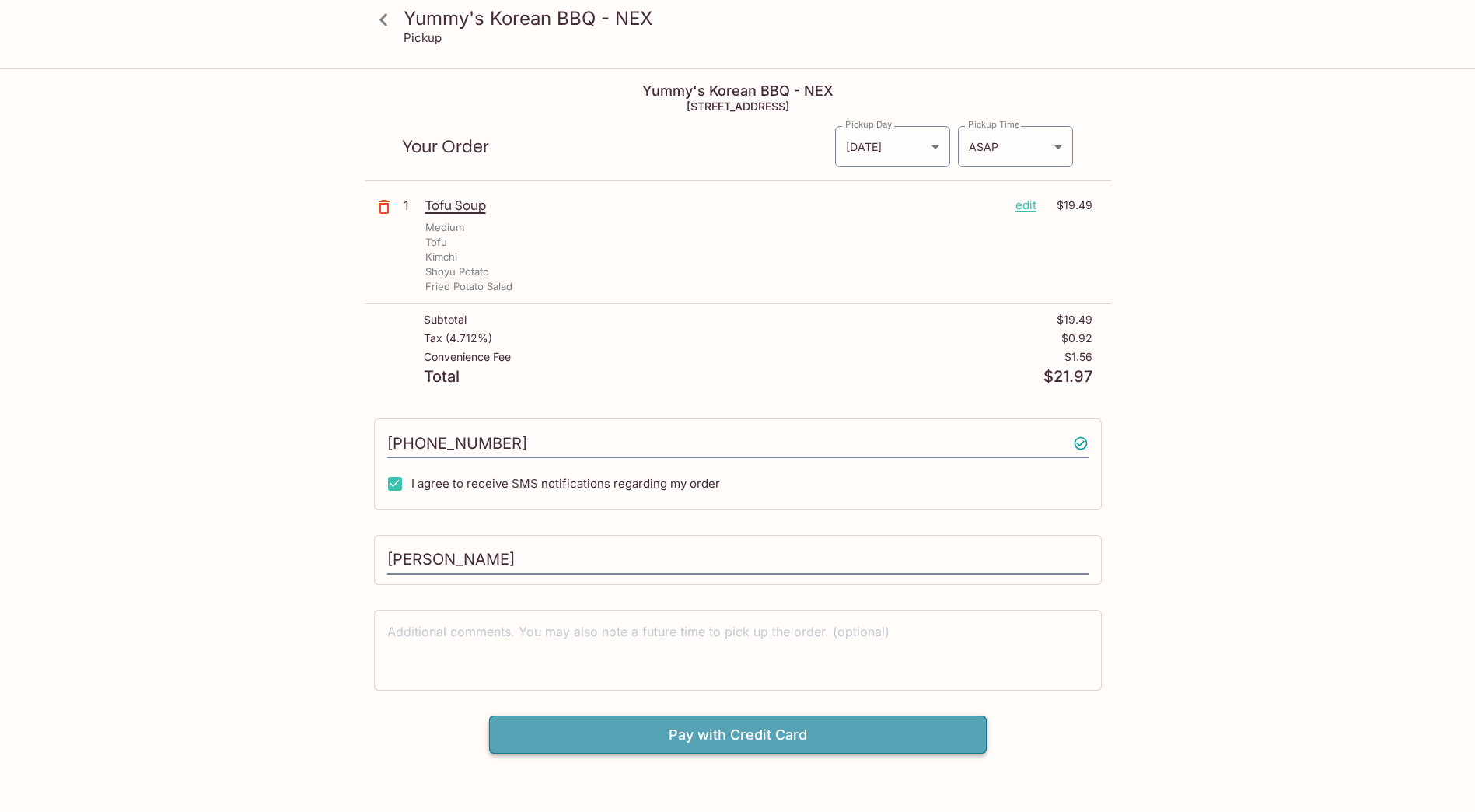
click at [657, 724] on button "Pay with Credit Card" at bounding box center [738, 735] width 497 height 39
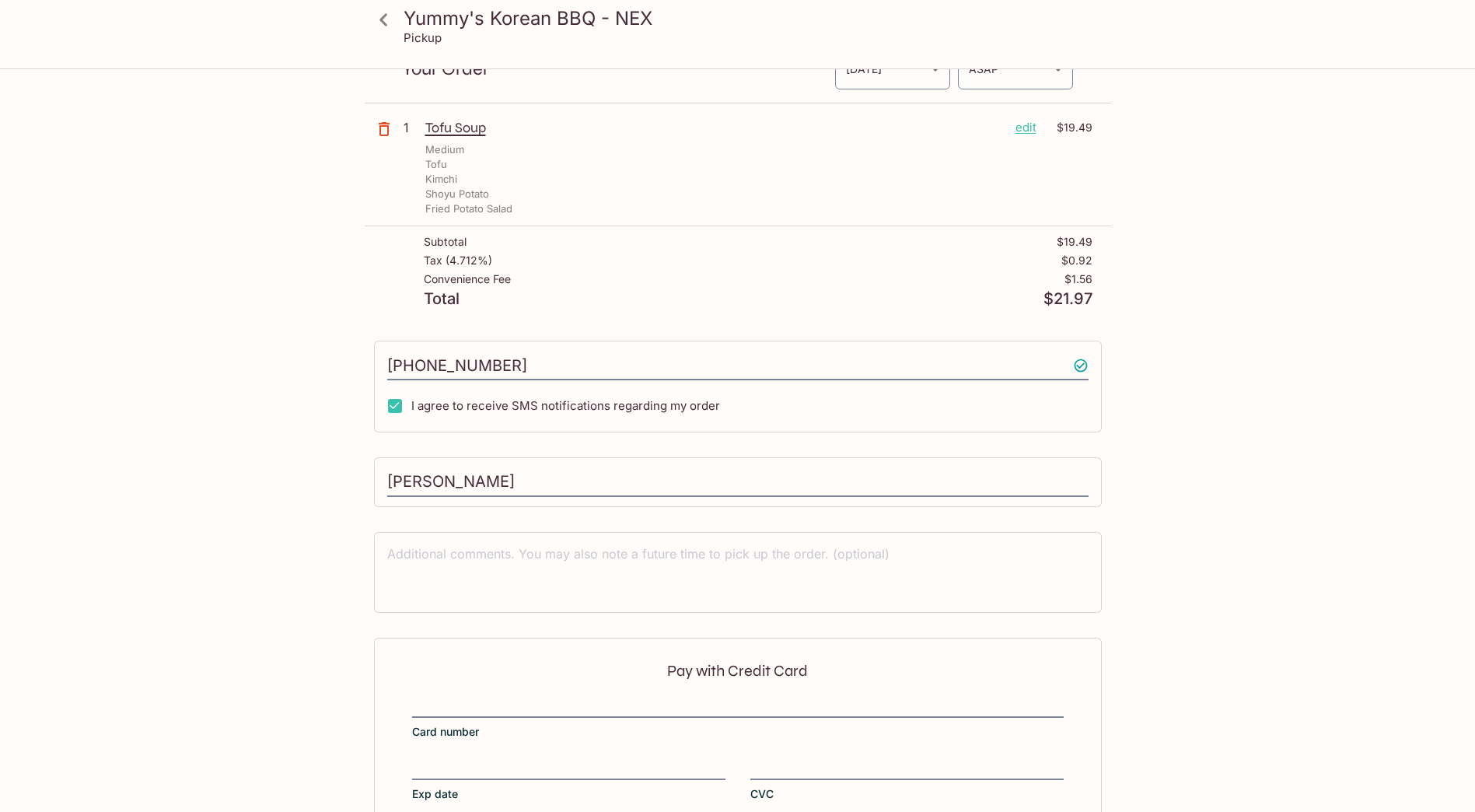
scroll to position [176, 0]
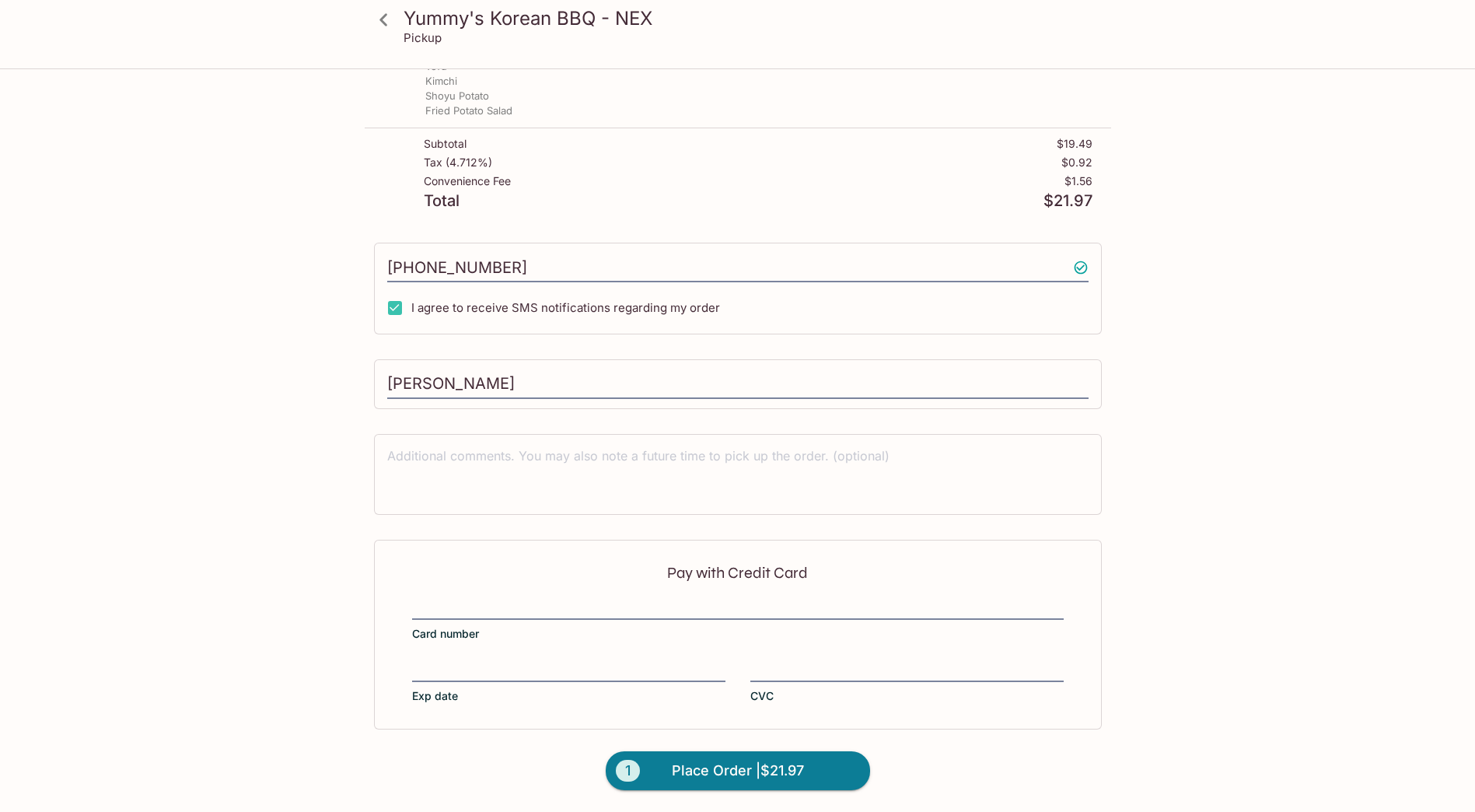
click at [535, 599] on div at bounding box center [738, 609] width 652 height 21
click at [535, 600] on input "Card number" at bounding box center [738, 600] width 652 height 1
click at [761, 771] on span "Place Order | $21.97" at bounding box center [738, 770] width 132 height 25
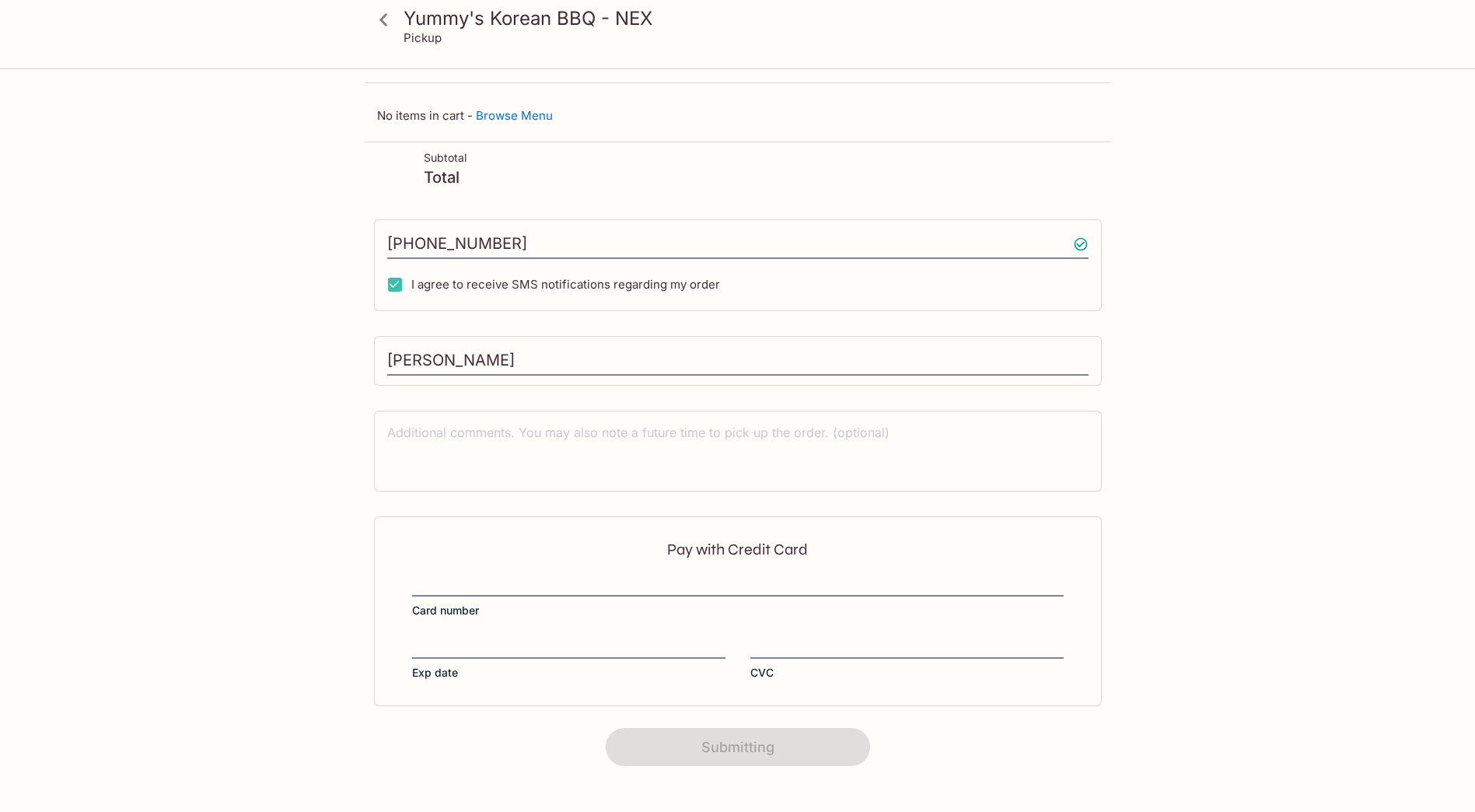
scroll to position [70, 0]
